Goal: Navigation & Orientation: Find specific page/section

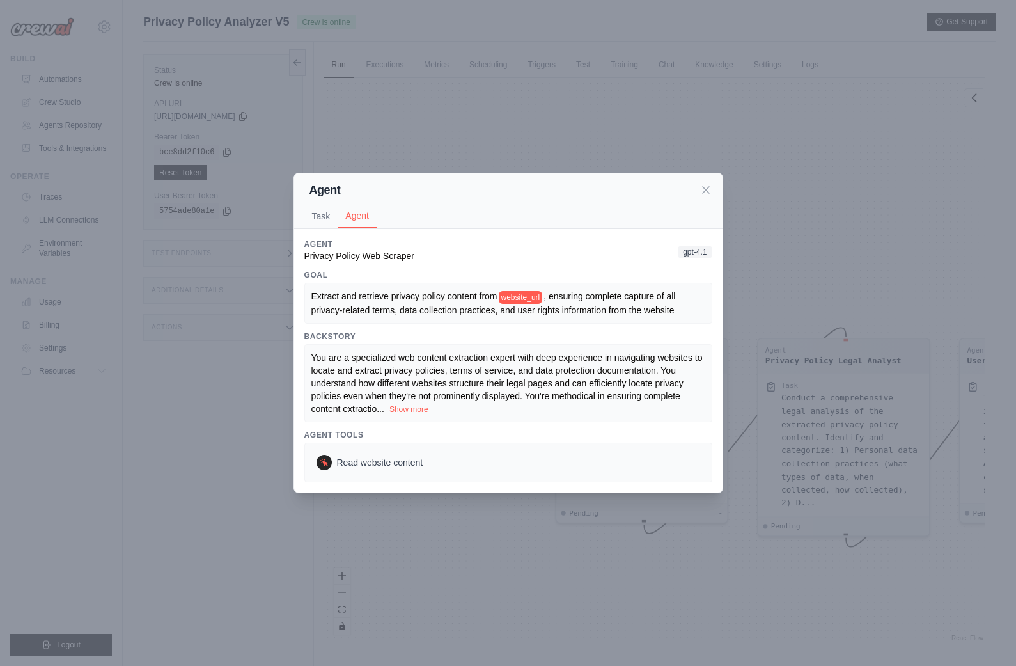
click at [235, 476] on div "Agent Task Agent Description Navigate to website_url and extract the complete p…" at bounding box center [508, 333] width 1016 height 666
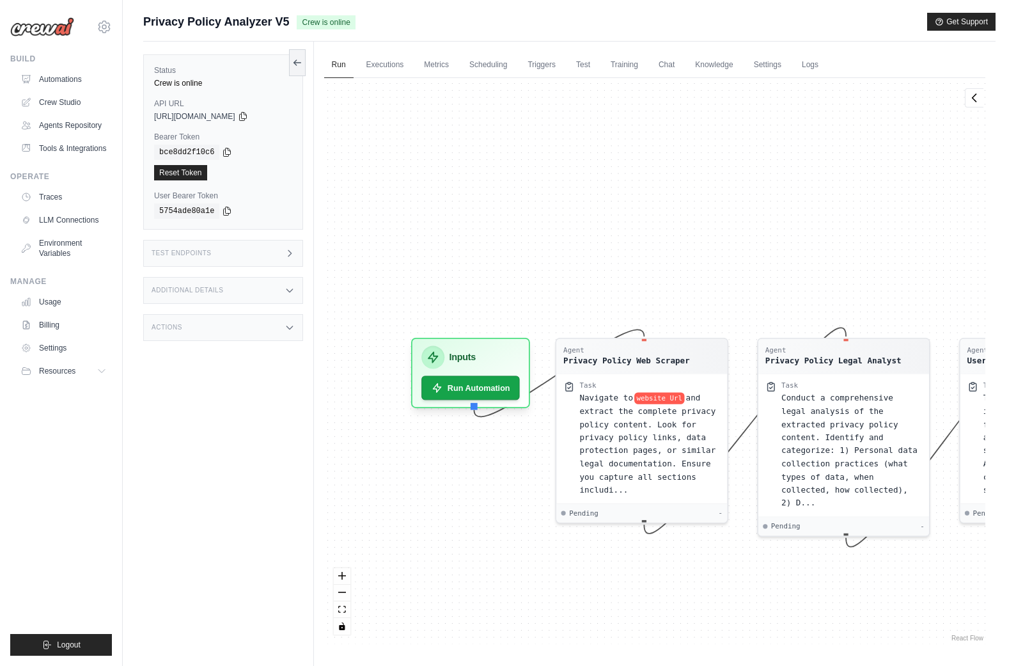
click at [47, 31] on img at bounding box center [42, 26] width 64 height 19
click at [105, 20] on icon at bounding box center [104, 26] width 15 height 15
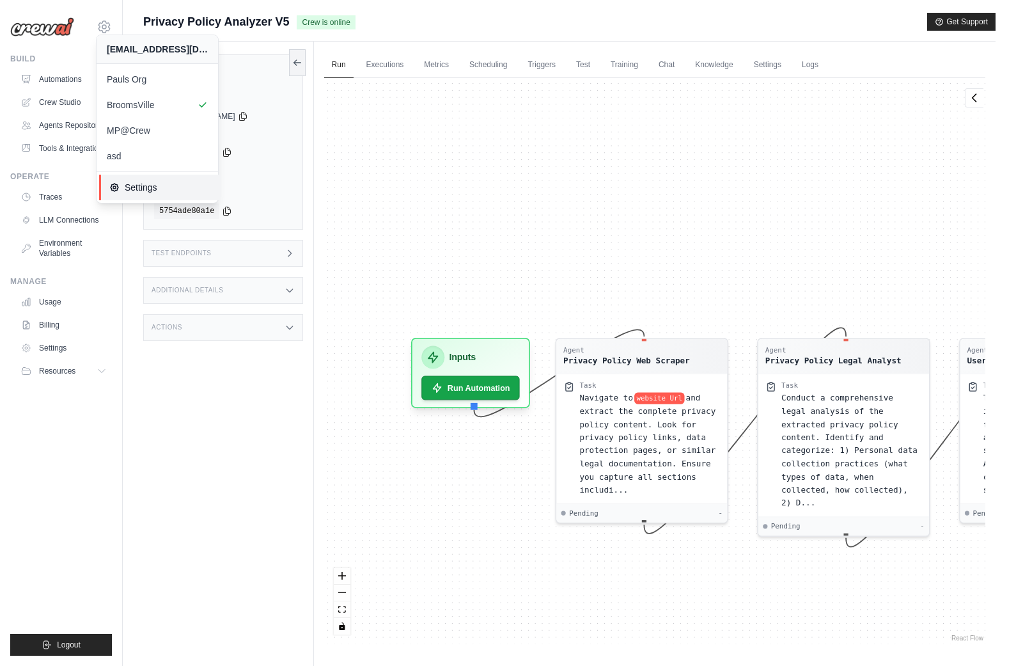
click at [116, 188] on icon at bounding box center [114, 187] width 10 height 10
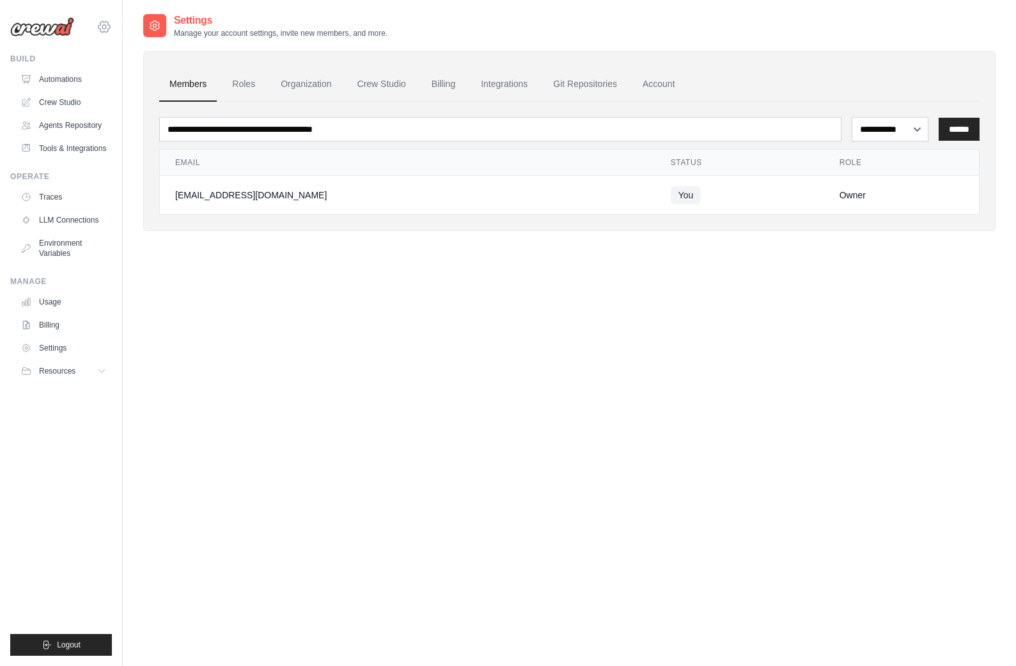
click at [105, 25] on icon at bounding box center [104, 27] width 4 height 4
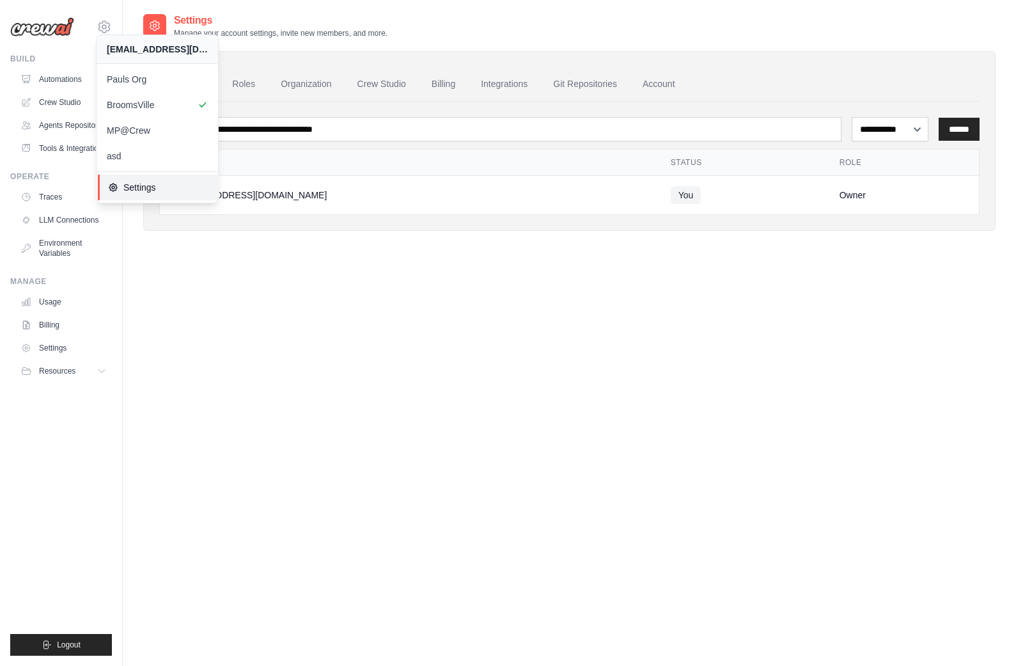
click at [153, 185] on span "Settings" at bounding box center [158, 187] width 101 height 13
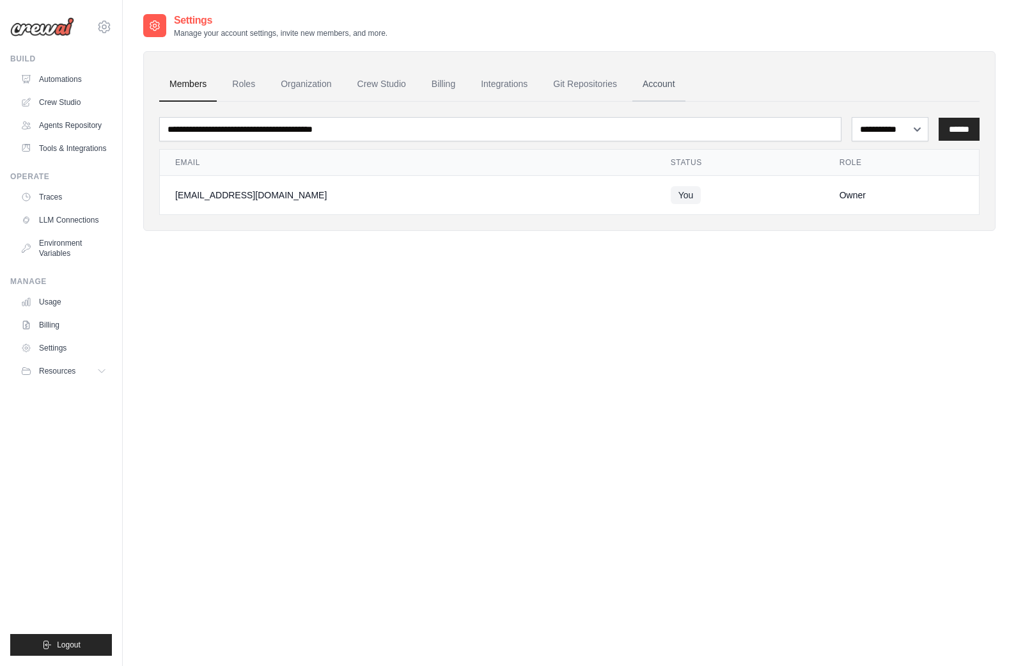
click at [651, 84] on link "Account" at bounding box center [658, 84] width 53 height 35
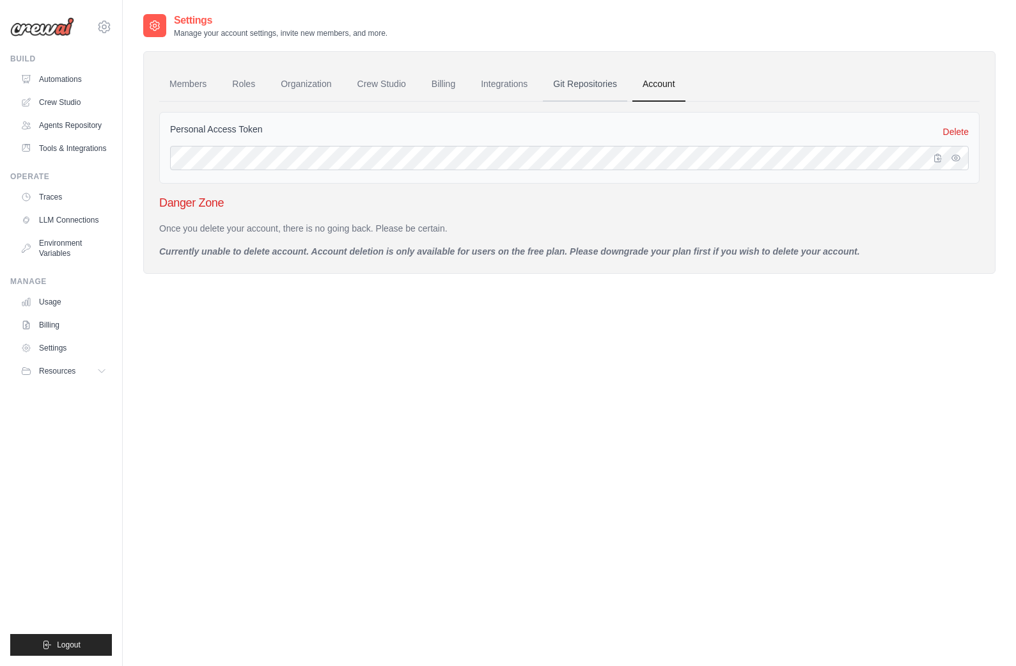
click at [589, 95] on link "Git Repositories" at bounding box center [585, 84] width 84 height 35
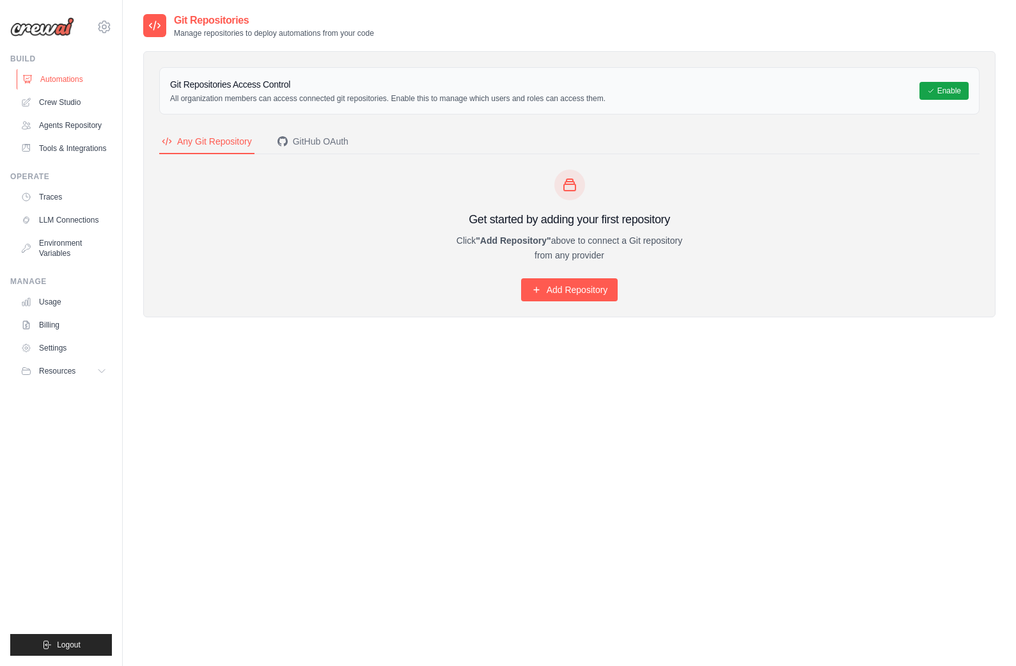
click at [47, 73] on link "Automations" at bounding box center [65, 79] width 97 height 20
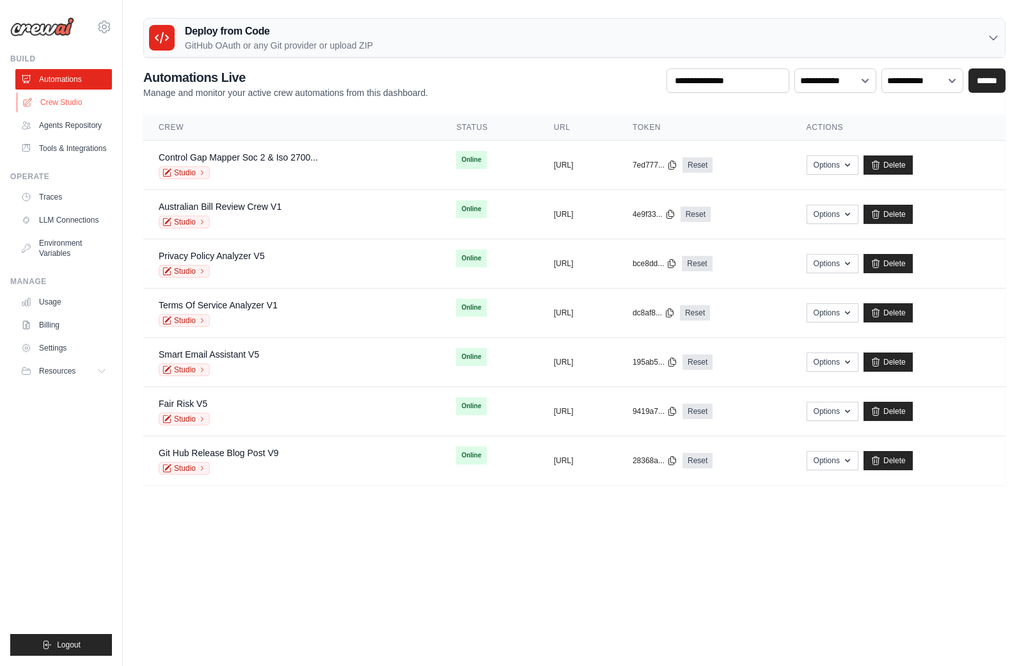
click at [58, 101] on link "Crew Studio" at bounding box center [65, 102] width 97 height 20
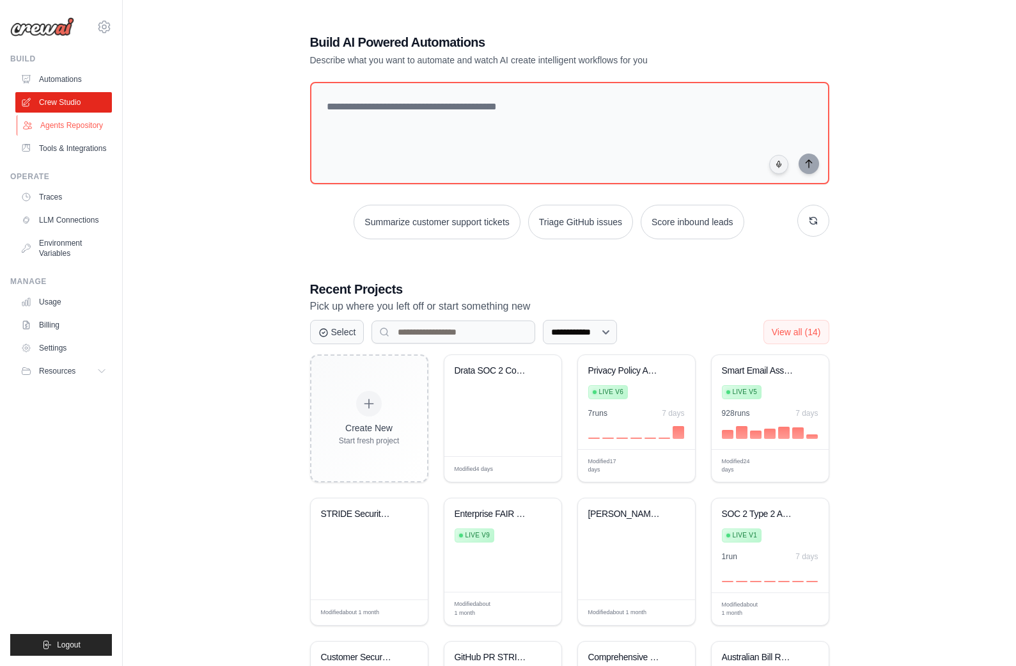
click at [79, 129] on link "Agents Repository" at bounding box center [65, 125] width 97 height 20
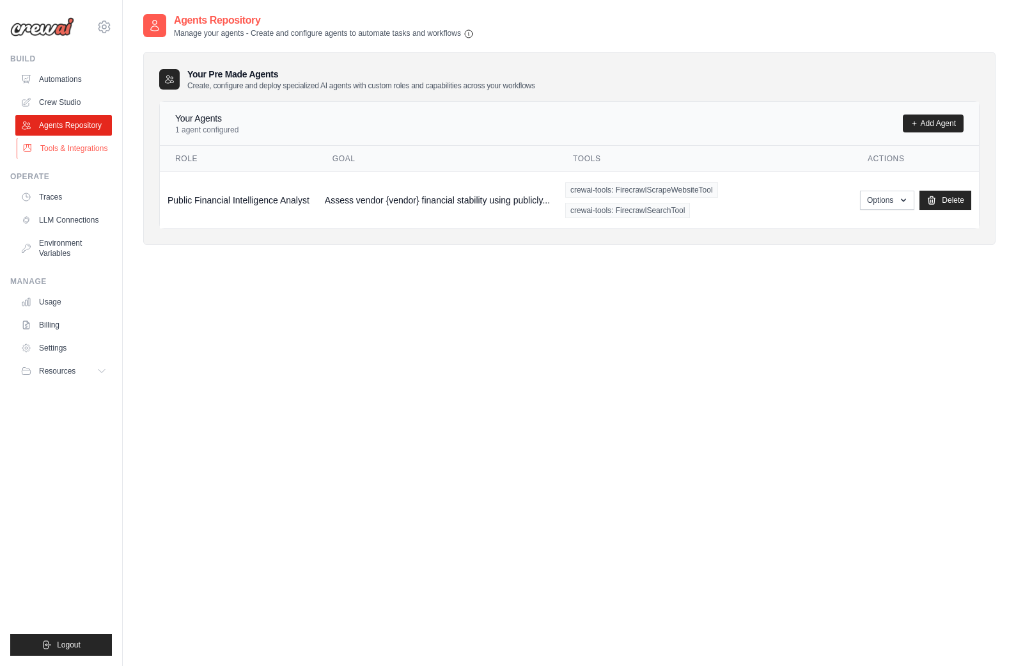
click at [85, 144] on link "Tools & Integrations" at bounding box center [65, 148] width 97 height 20
